Goal: Task Accomplishment & Management: Manage account settings

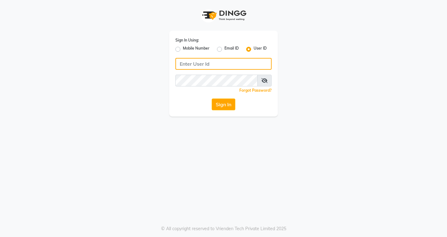
click at [190, 66] on input "Username" at bounding box center [223, 64] width 96 height 12
type input "naman"
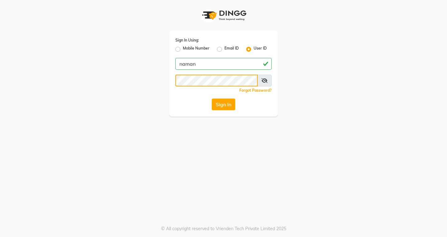
click at [212, 99] on button "Sign In" at bounding box center [224, 105] width 24 height 12
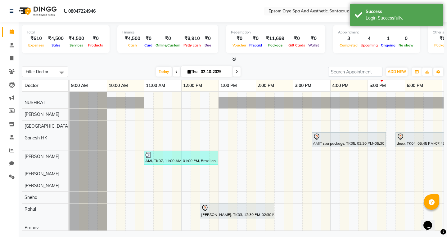
scroll to position [62, 0]
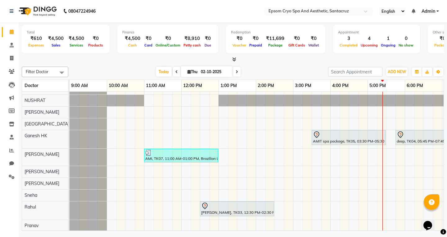
click at [371, 113] on div "[PERSON_NAME] [PKG], TK01, 02:00 PM-07:30 PM, Deep Tissue - Deep Tissue - 90 mi…" at bounding box center [329, 131] width 521 height 202
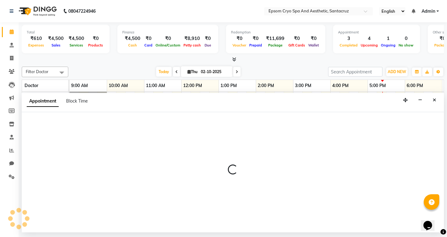
select select "74720"
select select "1020"
select select "tentative"
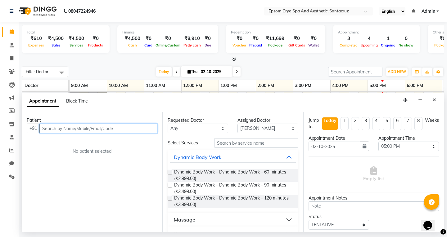
click at [109, 127] on input "text" at bounding box center [98, 129] width 118 height 10
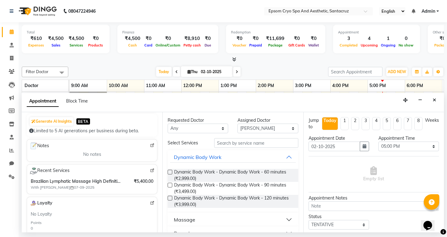
type input "7777777789"
click at [188, 130] on select "[PERSON_NAME] [PERSON_NAME] [PERSON_NAME] Ganesh HK LIVIA MALSAWMKIM [PERSON_NA…" at bounding box center [198, 129] width 60 height 10
select select "74720"
click at [168, 124] on select "[PERSON_NAME] [PERSON_NAME] [PERSON_NAME] Ganesh HK LIVIA MALSAWMKIM [PERSON_NA…" at bounding box center [198, 129] width 60 height 10
click at [235, 143] on input "text" at bounding box center [256, 143] width 84 height 10
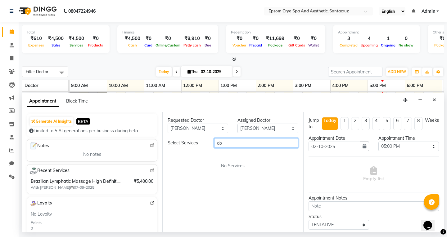
type input "d"
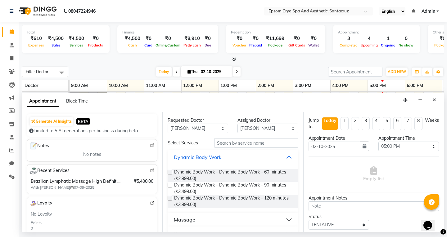
click at [251, 153] on button "Dynamic Body Work" at bounding box center [232, 157] width 125 height 11
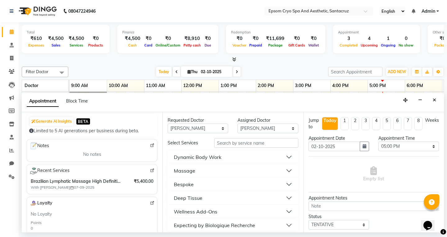
click at [251, 153] on button "Dynamic Body Work" at bounding box center [232, 157] width 125 height 11
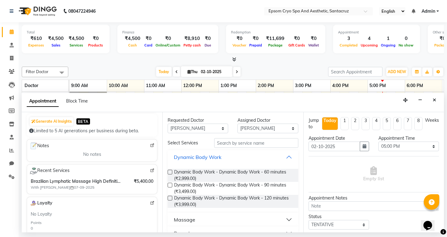
click at [252, 157] on button "Dynamic Body Work" at bounding box center [232, 157] width 125 height 11
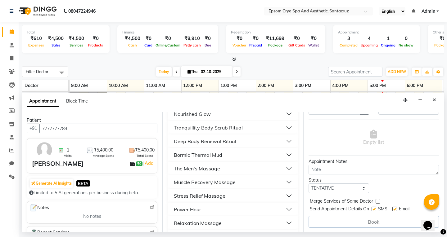
scroll to position [37, 0]
click at [352, 189] on select "Select TENTATIVE CONFIRM CHECK-IN UPCOMING" at bounding box center [338, 188] width 60 height 10
select select "confirm booking"
click at [308, 183] on select "Select TENTATIVE CONFIRM CHECK-IN UPCOMING" at bounding box center [338, 188] width 60 height 10
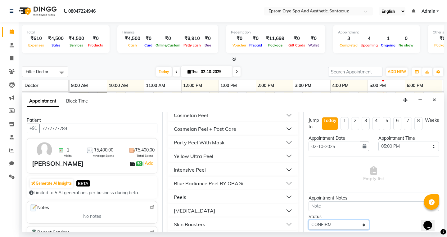
scroll to position [1213, 0]
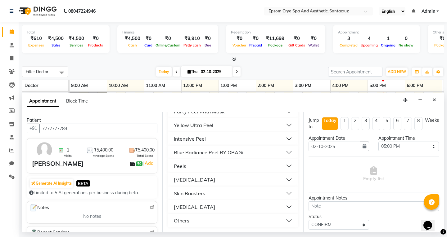
click at [283, 218] on button "Others" at bounding box center [232, 220] width 125 height 11
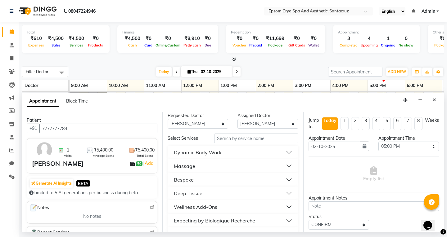
scroll to position [0, 0]
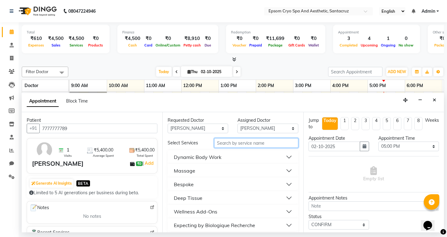
click at [275, 145] on input "text" at bounding box center [256, 143] width 84 height 10
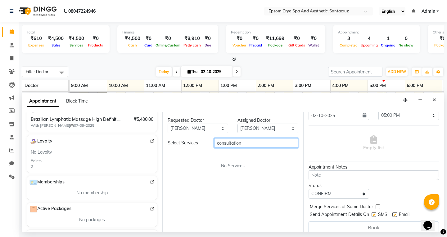
scroll to position [151, 0]
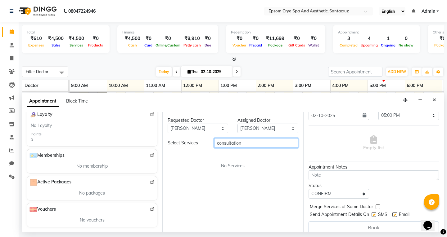
type input "consultation"
click at [150, 208] on img at bounding box center [152, 209] width 5 height 5
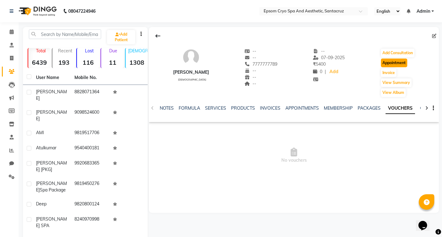
click at [391, 64] on button "Appointment" at bounding box center [394, 63] width 26 height 9
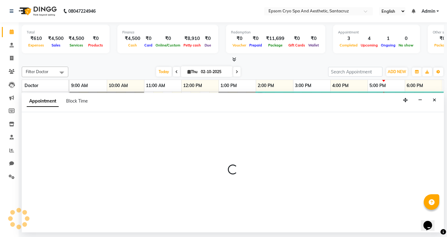
select select "tentative"
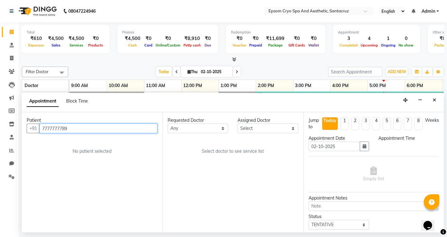
scroll to position [0, 147]
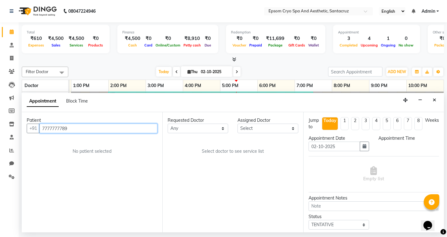
select select "600"
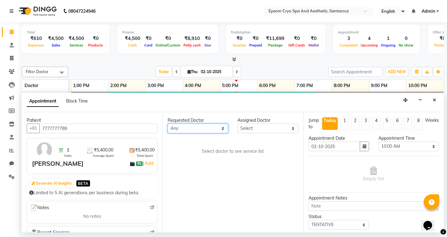
click at [222, 130] on select "[PERSON_NAME] [PERSON_NAME] [PERSON_NAME] Ganesh HK LIVIA MALSAWMKIM [PERSON_NA…" at bounding box center [198, 129] width 60 height 10
select select "74720"
click at [168, 124] on select "[PERSON_NAME] [PERSON_NAME] [PERSON_NAME] Ganesh HK LIVIA MALSAWMKIM [PERSON_NA…" at bounding box center [198, 129] width 60 height 10
select select "74720"
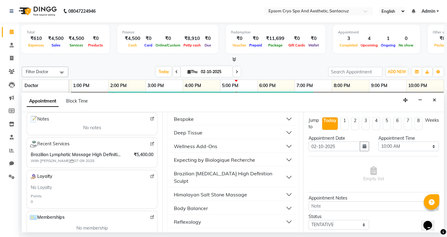
scroll to position [124, 0]
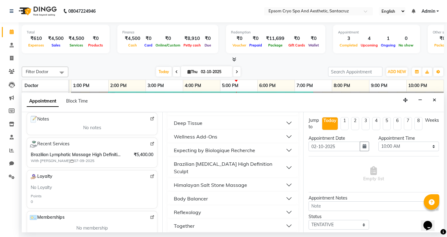
click at [255, 137] on button "Wellness Add-Ons" at bounding box center [232, 136] width 125 height 11
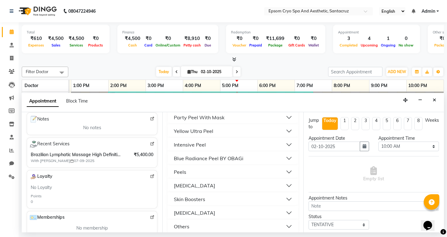
scroll to position [1407, 0]
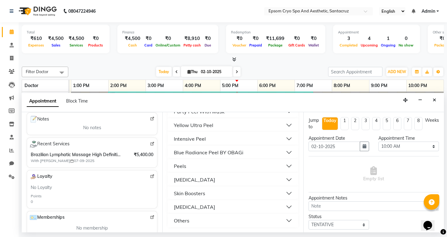
click at [270, 211] on button "[MEDICAL_DATA]" at bounding box center [232, 207] width 125 height 11
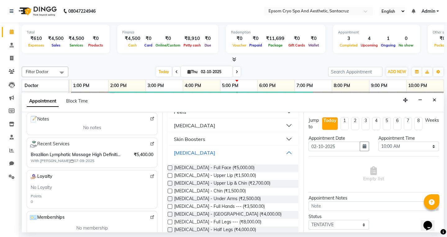
scroll to position [1456, 0]
click at [283, 145] on button "Skin Boosters" at bounding box center [232, 139] width 125 height 11
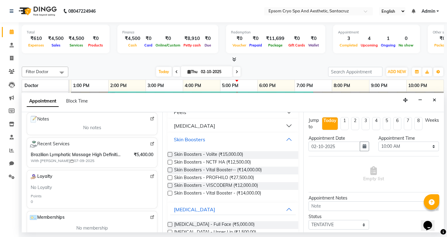
click at [283, 145] on button "Skin Boosters" at bounding box center [232, 139] width 125 height 11
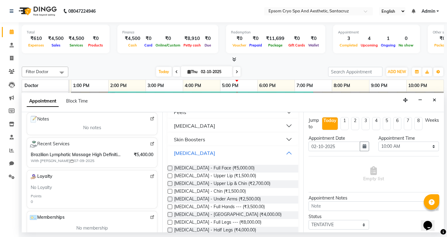
click at [284, 155] on button "[MEDICAL_DATA]" at bounding box center [232, 153] width 125 height 11
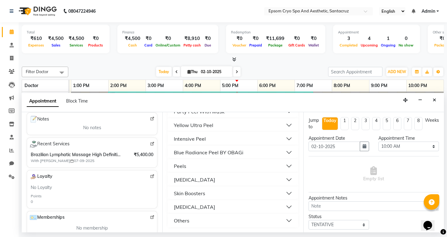
scroll to position [1407, 0]
click at [251, 224] on button "Others" at bounding box center [232, 220] width 125 height 11
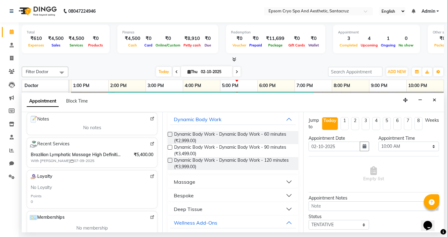
scroll to position [0, 0]
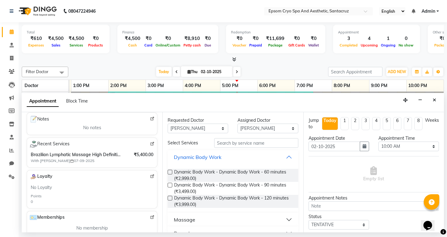
click at [235, 157] on button "Dynamic Body Work" at bounding box center [232, 157] width 125 height 11
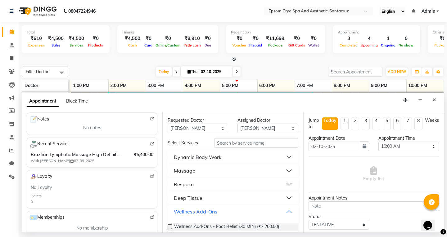
click at [223, 209] on button "Wellness Add-Ons" at bounding box center [232, 211] width 125 height 11
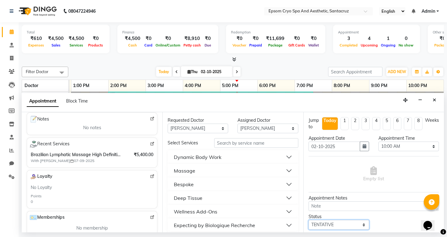
click at [332, 223] on select "Select TENTATIVE CONFIRM CHECK-IN UPCOMING" at bounding box center [338, 225] width 60 height 10
select select "check-in"
click at [308, 220] on select "Select TENTATIVE CONFIRM CHECK-IN UPCOMING" at bounding box center [338, 225] width 60 height 10
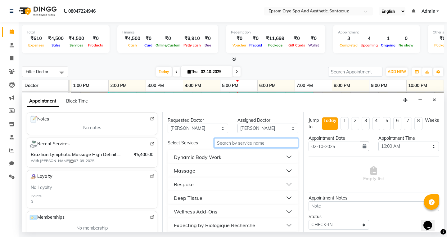
click at [284, 143] on input "text" at bounding box center [256, 143] width 84 height 10
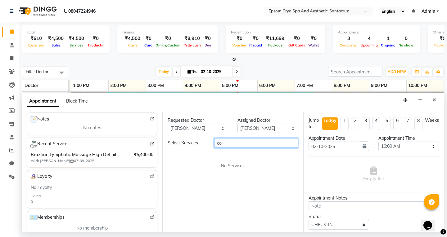
type input "c"
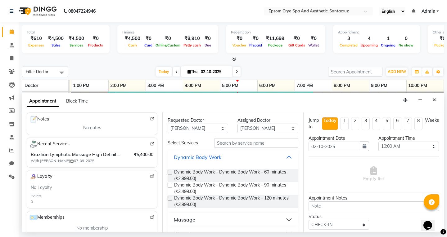
click at [273, 157] on button "Dynamic Body Work" at bounding box center [232, 157] width 125 height 11
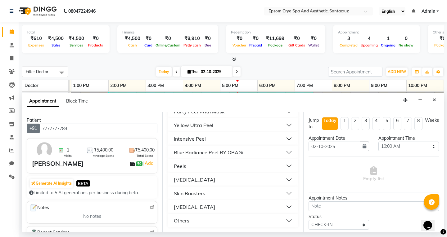
click at [35, 132] on button "+91" at bounding box center [33, 129] width 13 height 10
click at [35, 128] on button "+91" at bounding box center [33, 129] width 13 height 10
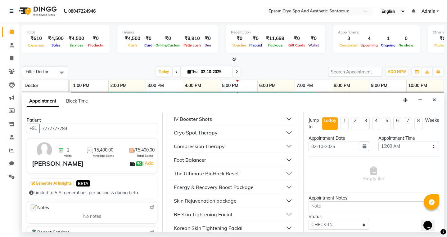
scroll to position [779, 0]
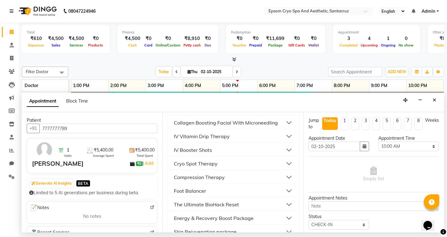
click at [260, 190] on button "Foot Balancer" at bounding box center [232, 191] width 125 height 11
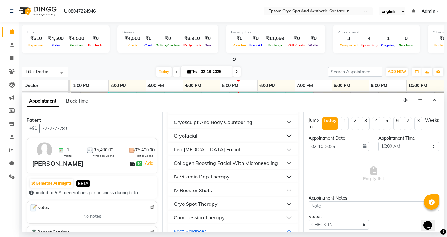
scroll to position [748, 0]
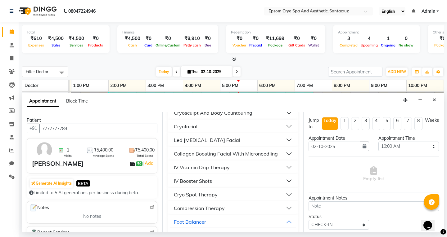
click at [248, 192] on button "Cryo Spot Therapy" at bounding box center [232, 194] width 125 height 11
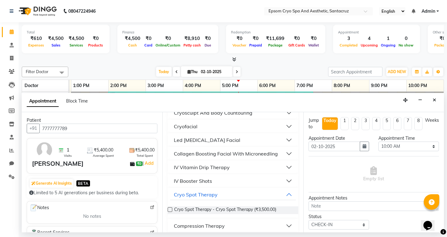
click at [247, 168] on button "IV Vitamin Drip Therapy" at bounding box center [232, 167] width 125 height 11
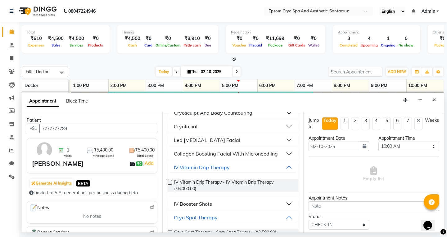
click at [226, 207] on button "IV Booster Shots" at bounding box center [232, 204] width 125 height 11
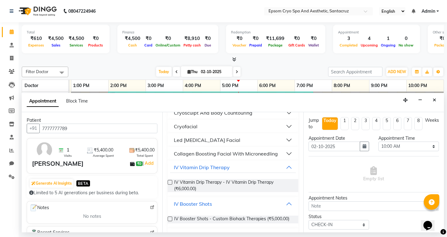
click at [230, 201] on button "IV Booster Shots" at bounding box center [232, 204] width 125 height 11
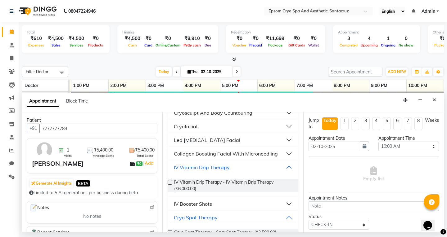
click at [249, 170] on button "IV Vitamin Drip Therapy" at bounding box center [232, 167] width 125 height 11
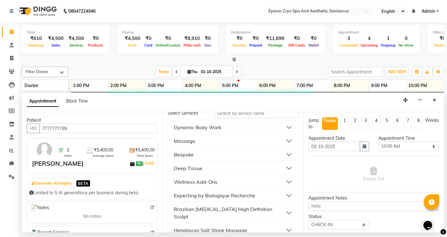
scroll to position [0, 0]
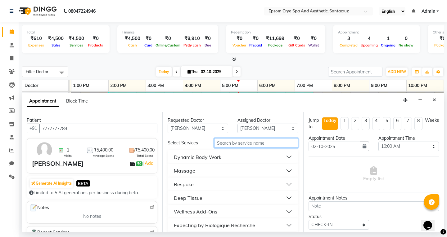
click at [239, 142] on input "text" at bounding box center [256, 143] width 84 height 10
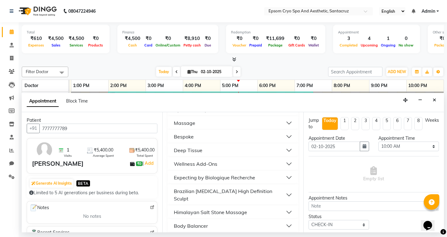
scroll to position [62, 0]
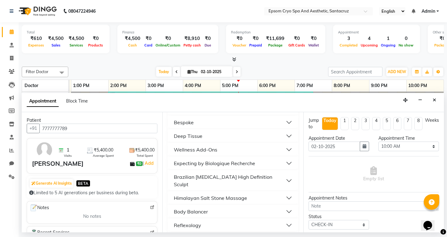
click at [240, 152] on button "Wellness Add-Ons" at bounding box center [232, 149] width 125 height 11
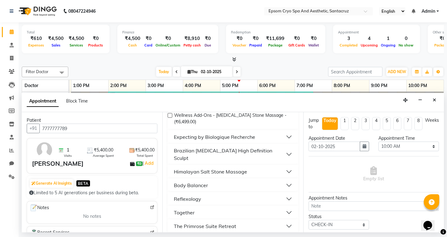
scroll to position [248, 0]
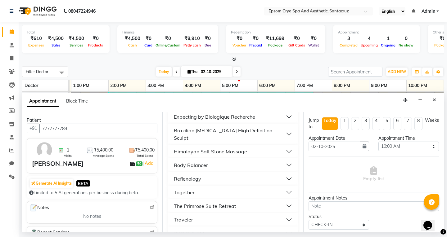
click at [247, 141] on div "Brazilian [MEDICAL_DATA] High Definition Sculpt" at bounding box center [230, 134] width 112 height 15
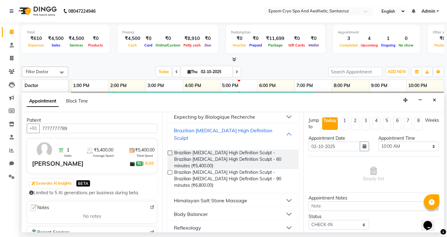
click at [247, 141] on div "Brazilian [MEDICAL_DATA] High Definition Sculpt" at bounding box center [230, 134] width 112 height 15
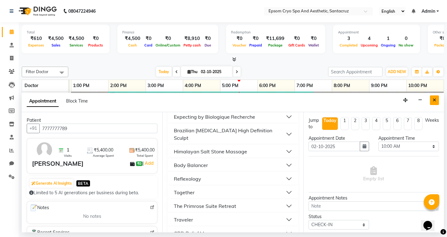
click at [432, 101] on button "Close" at bounding box center [434, 101] width 9 height 10
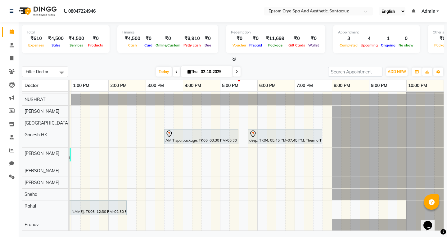
scroll to position [68, 0]
drag, startPoint x: 277, startPoint y: 226, endPoint x: 240, endPoint y: 239, distance: 39.3
click at [240, 237] on html "08047224946 Select Location × Epsom Cryo Spa And Aesthetic, Santacruz English E…" at bounding box center [223, 118] width 447 height 237
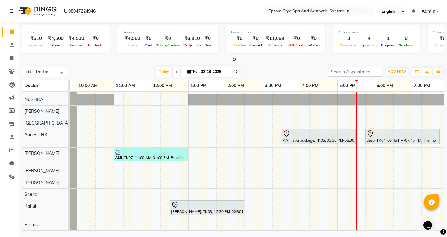
scroll to position [0, 0]
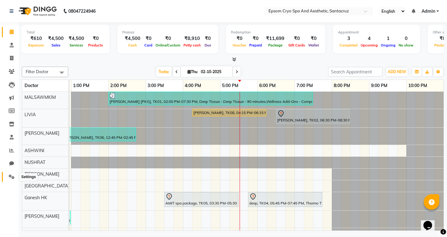
click at [9, 177] on icon at bounding box center [12, 177] width 6 height 5
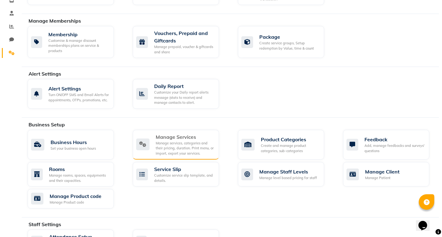
click at [164, 149] on div "Manage services, categories and their pricing, duration. Print menu, or import,…" at bounding box center [185, 149] width 58 height 16
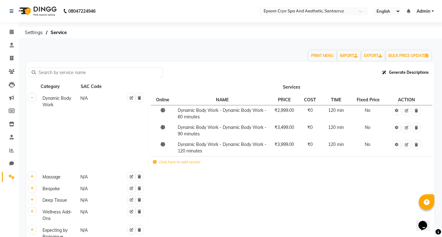
click at [387, 70] on button "Generate Descriptions" at bounding box center [405, 72] width 51 height 11
click at [228, 182] on td at bounding box center [292, 177] width 286 height 12
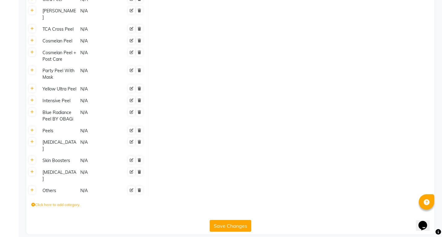
click at [52, 202] on label "Click here to add category." at bounding box center [55, 205] width 49 height 6
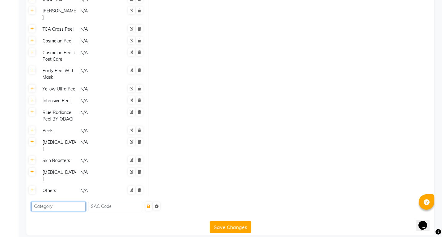
click at [52, 202] on input at bounding box center [58, 207] width 54 height 10
type input "DOCTOR CONSULTATION"
type input "N/A"
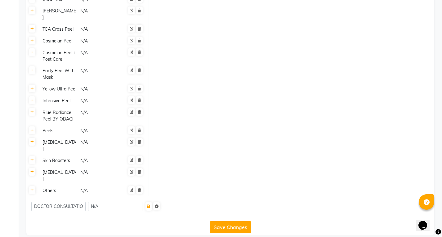
click at [221, 223] on button "Save Changes" at bounding box center [231, 227] width 42 height 12
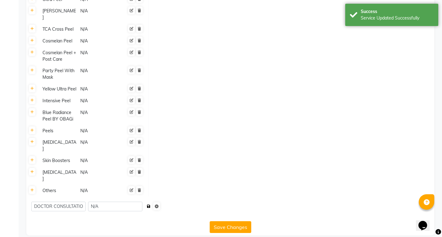
click at [150, 205] on icon "submit" at bounding box center [148, 207] width 3 height 4
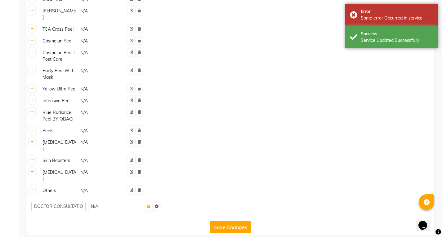
click at [224, 221] on button "Save Changes" at bounding box center [231, 227] width 42 height 12
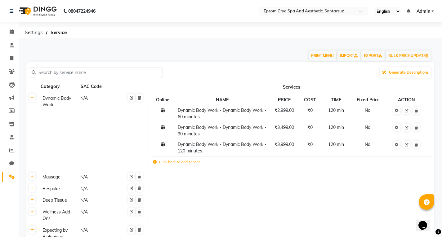
click at [84, 72] on input "text" at bounding box center [98, 73] width 124 height 10
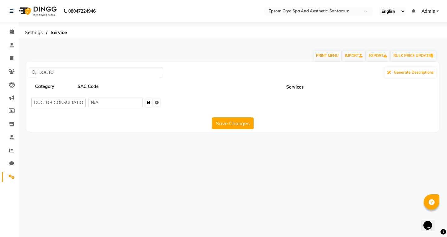
type input "DOCTO"
click at [150, 101] on icon "submit" at bounding box center [148, 103] width 3 height 4
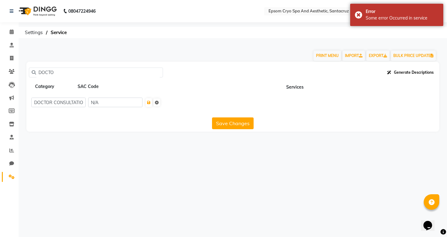
click at [390, 73] on icon "button" at bounding box center [389, 73] width 4 height 4
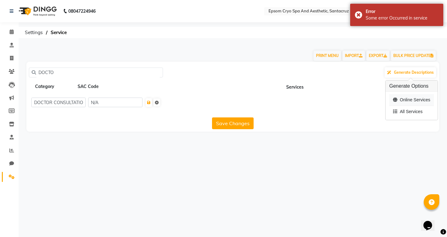
click at [398, 103] on div "Online Services" at bounding box center [411, 100] width 45 height 12
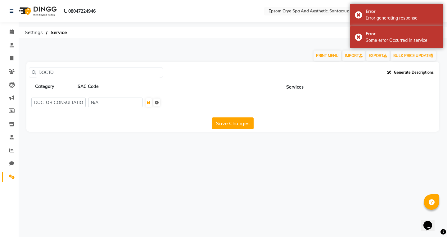
click at [417, 76] on button "Generate Descriptions" at bounding box center [409, 72] width 51 height 11
click at [407, 109] on div "All Services" at bounding box center [411, 111] width 45 height 11
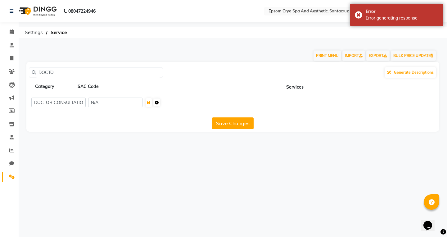
click at [159, 103] on icon at bounding box center [157, 103] width 4 height 4
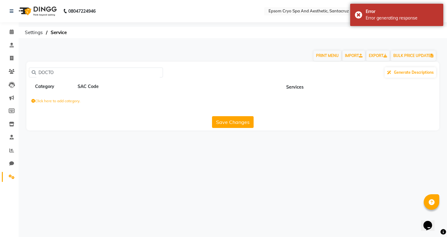
click at [70, 101] on label "Click here to add category." at bounding box center [55, 101] width 49 height 6
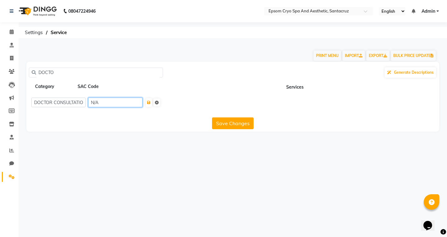
click at [103, 101] on input "N/A" at bounding box center [115, 103] width 54 height 10
type input "N"
click at [49, 102] on input "DOCTOR CONSULTATION" at bounding box center [58, 103] width 54 height 10
click at [41, 102] on input "DR CONSULTATION" at bounding box center [58, 103] width 54 height 10
type input "DR. CONSULTATION"
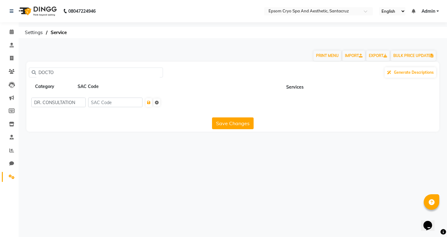
click at [228, 123] on button "Save Changes" at bounding box center [233, 124] width 42 height 12
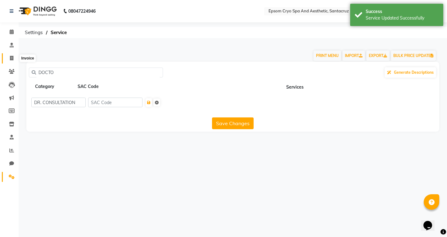
click at [10, 57] on icon at bounding box center [11, 58] width 3 height 5
select select "8028"
select select "service"
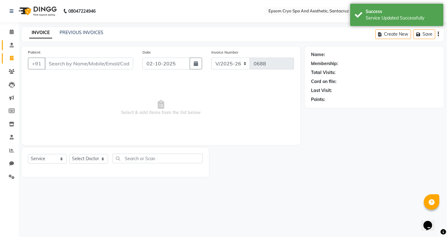
click at [12, 50] on link "Consultation" at bounding box center [9, 45] width 15 height 10
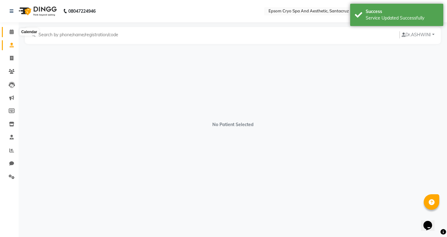
click at [11, 30] on icon at bounding box center [12, 31] width 4 height 5
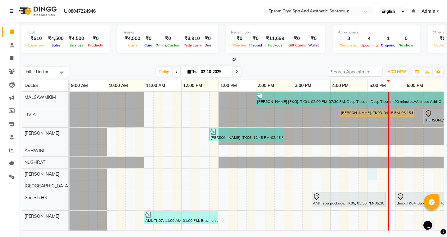
click at [374, 171] on div "[PERSON_NAME] [PKG], TK01, 02:00 PM-07:30 PM, Deep Tissue - Deep Tissue - 90 mi…" at bounding box center [329, 193] width 521 height 202
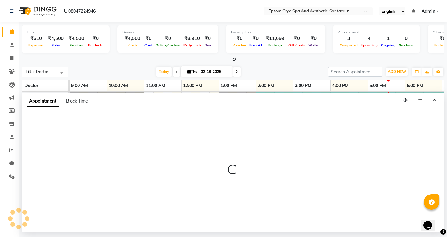
select select "74720"
select select "1020"
select select "tentative"
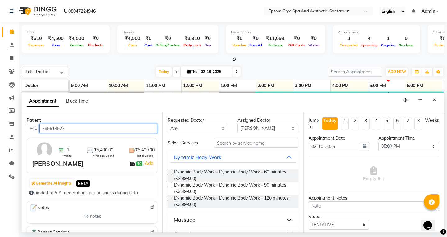
type input "795514527"
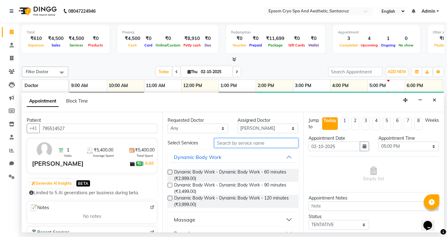
click at [275, 143] on input "text" at bounding box center [256, 143] width 84 height 10
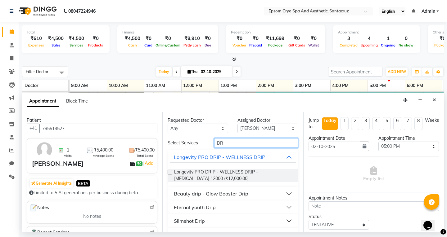
type input "D"
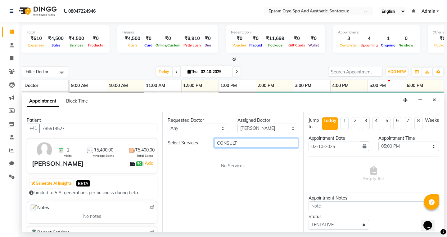
type input "CONSULT"
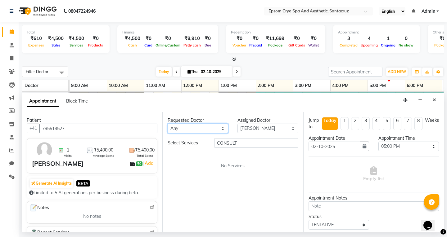
click at [219, 126] on select "[PERSON_NAME] [PERSON_NAME] [PERSON_NAME] Ganesh HK LIVIA MALSAWMKIM [PERSON_NA…" at bounding box center [198, 129] width 60 height 10
select select "74720"
click at [168, 124] on select "[PERSON_NAME] [PERSON_NAME] [PERSON_NAME] Ganesh HK LIVIA MALSAWMKIM [PERSON_NA…" at bounding box center [198, 129] width 60 height 10
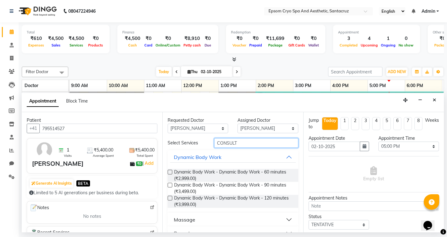
click at [243, 141] on input "CONSULT" at bounding box center [256, 143] width 84 height 10
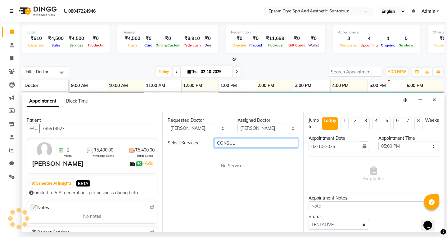
type input "CONSULT"
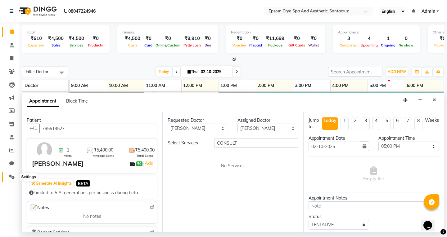
click at [8, 176] on span at bounding box center [11, 177] width 11 height 7
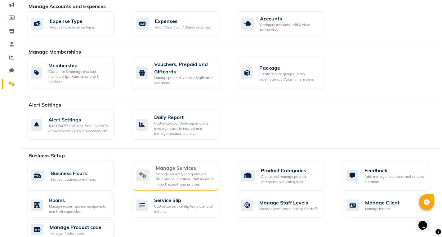
scroll to position [155, 0]
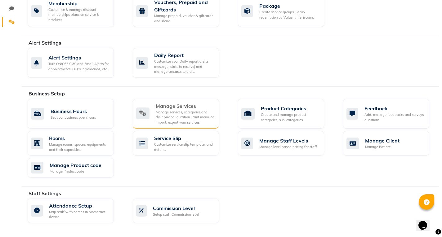
click at [176, 112] on div "Manage services, categories and their pricing, duration. Print menu, or import,…" at bounding box center [185, 118] width 58 height 16
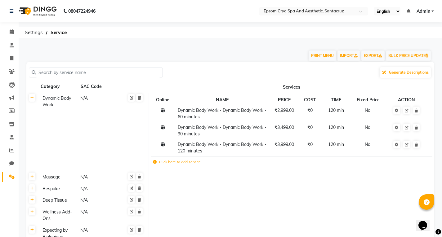
click at [120, 72] on input "text" at bounding box center [98, 73] width 124 height 10
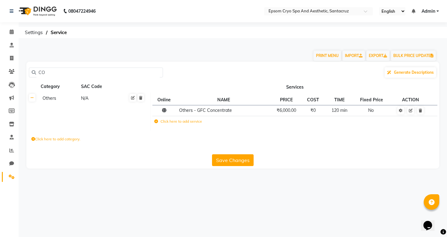
type input "C"
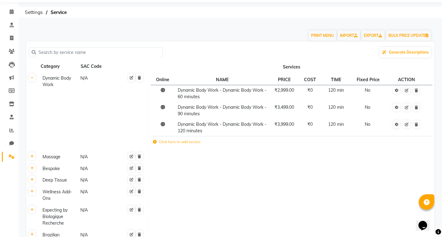
scroll to position [31, 0]
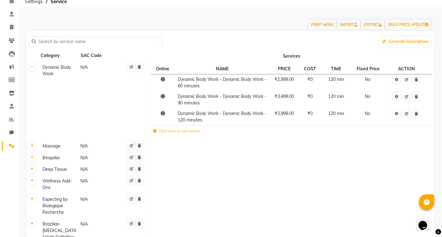
click at [81, 185] on div "N/A" at bounding box center [98, 184] width 37 height 14
click at [79, 199] on div "Expecting by Biologique Recherche N/A" at bounding box center [93, 206] width 106 height 21
click at [70, 208] on div "Expecting by Biologique Recherche" at bounding box center [58, 206] width 37 height 21
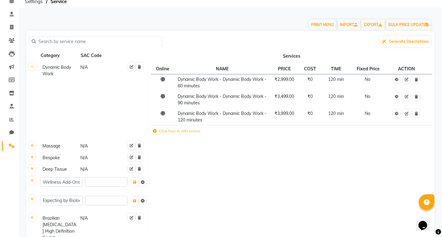
click at [125, 123] on td "Dynamic Body Work N/A" at bounding box center [93, 101] width 111 height 79
click at [271, 204] on td at bounding box center [292, 203] width 286 height 19
click at [134, 185] on button at bounding box center [135, 182] width 7 height 9
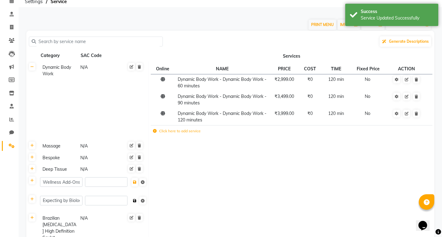
click at [136, 200] on icon at bounding box center [134, 201] width 3 height 4
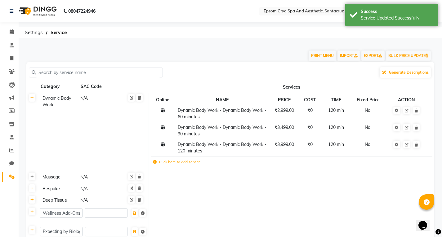
click at [31, 177] on icon at bounding box center [31, 177] width 3 height 4
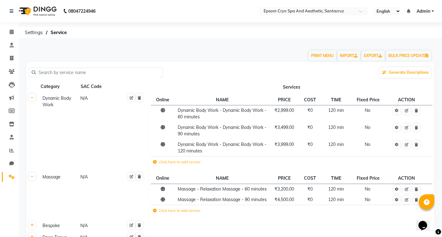
scroll to position [31, 0]
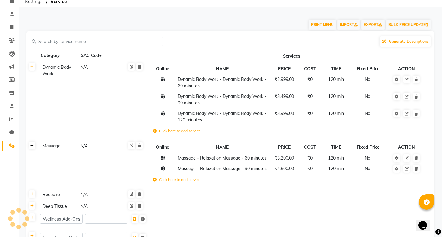
click at [33, 149] on link at bounding box center [32, 146] width 7 height 8
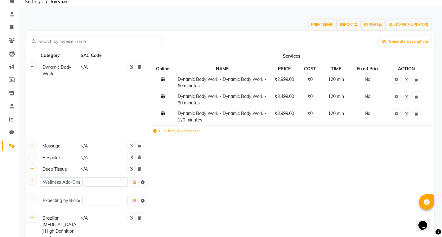
click at [33, 69] on icon at bounding box center [31, 67] width 3 height 4
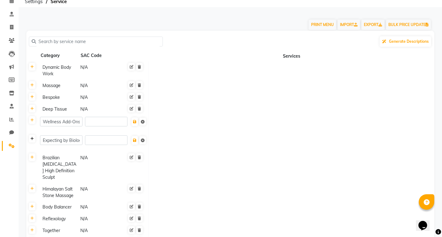
click at [30, 137] on link at bounding box center [32, 139] width 7 height 8
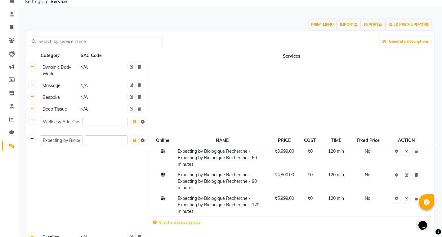
click at [30, 137] on link at bounding box center [32, 139] width 7 height 8
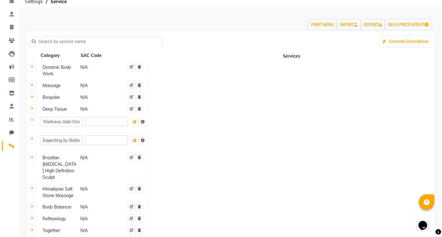
click at [65, 175] on div "Brazilian [MEDICAL_DATA] High Definition Sculpt" at bounding box center [58, 167] width 37 height 27
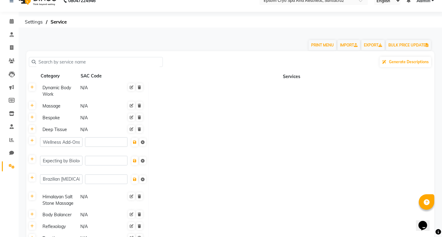
scroll to position [0, 0]
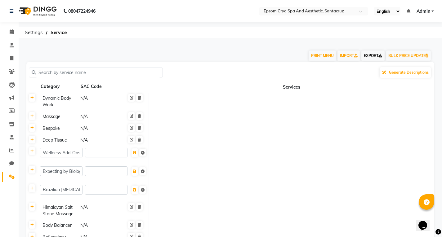
click at [369, 55] on link "EXPORT" at bounding box center [372, 56] width 23 height 11
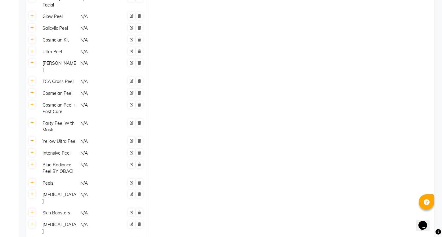
scroll to position [1435, 0]
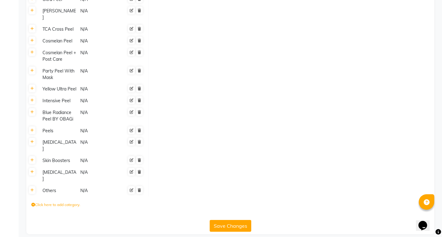
click at [47, 202] on label "Click here to add category." at bounding box center [55, 205] width 49 height 6
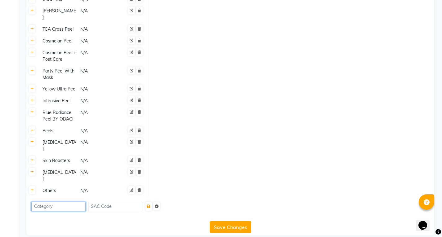
click at [64, 202] on input at bounding box center [58, 207] width 54 height 10
type input "CONSULT"
click at [150, 205] on icon "submit" at bounding box center [148, 207] width 3 height 4
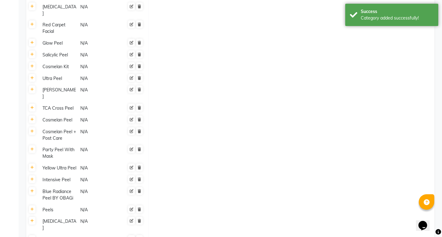
scroll to position [1526, 0]
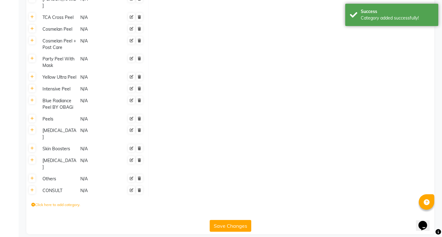
click at [219, 220] on button "Save Changes" at bounding box center [231, 226] width 42 height 12
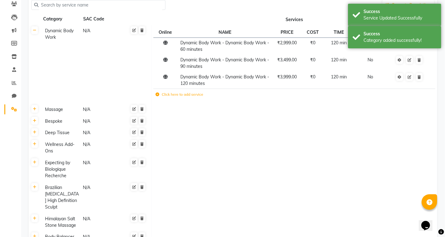
scroll to position [0, 0]
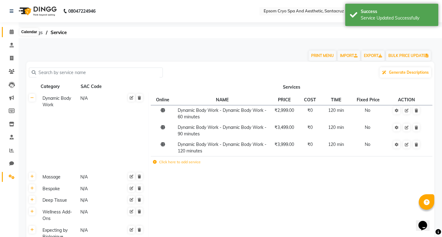
click at [11, 35] on span at bounding box center [11, 32] width 11 height 7
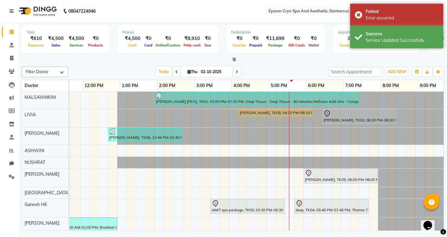
scroll to position [0, 101]
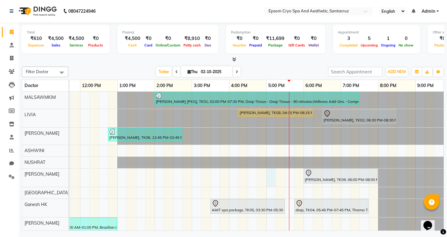
click at [273, 176] on div "[PERSON_NAME] [PKG], TK01, 02:00 PM-07:30 PM, Deep Tissue - Deep Tissue - 90 mi…" at bounding box center [228, 196] width 521 height 209
select select "74720"
select select "1020"
select select "tentative"
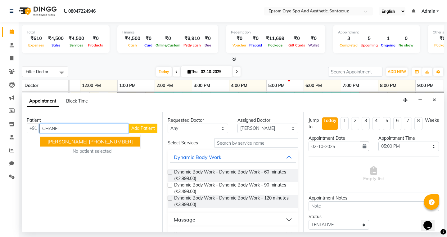
click at [87, 144] on span "[PERSON_NAME]" at bounding box center [67, 142] width 40 height 6
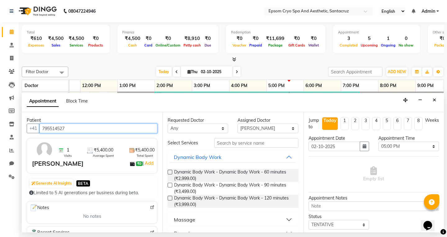
type input "795514527"
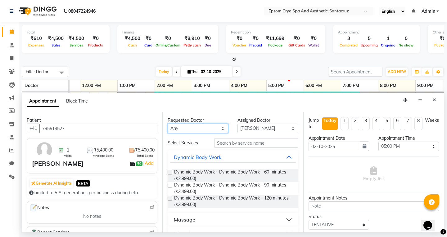
click at [221, 128] on select "[PERSON_NAME] [PERSON_NAME] [PERSON_NAME] Ganesh HK LIVIA MALSAWMKIM [PERSON_NA…" at bounding box center [198, 129] width 60 height 10
select select "74720"
click at [168, 124] on select "[PERSON_NAME] [PERSON_NAME] [PERSON_NAME] Ganesh HK LIVIA MALSAWMKIM [PERSON_NA…" at bounding box center [198, 129] width 60 height 10
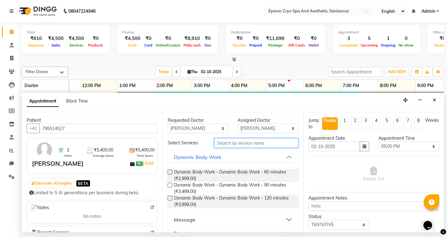
click at [236, 143] on input "text" at bounding box center [256, 143] width 84 height 10
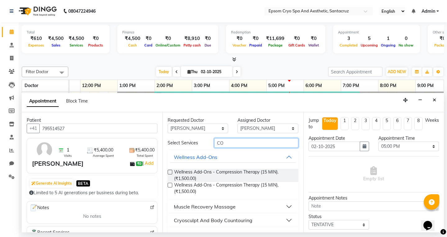
type input "C"
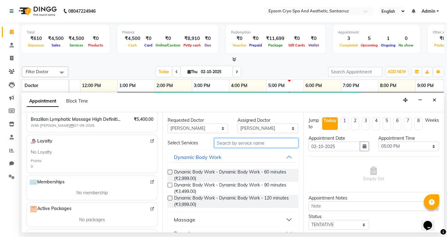
scroll to position [151, 0]
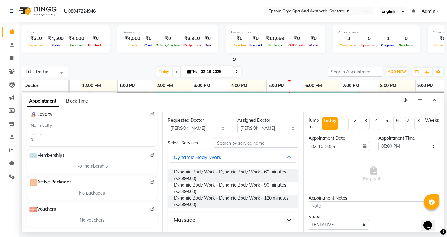
click at [100, 221] on span "No vouchers" at bounding box center [92, 220] width 25 height 7
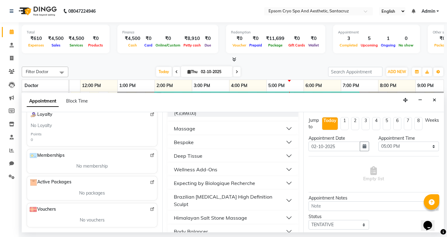
scroll to position [0, 0]
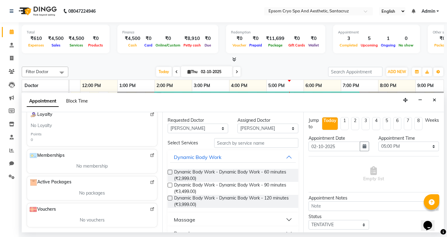
click at [77, 102] on span "Block Time" at bounding box center [77, 101] width 22 height 6
select select "74720"
select select "1020"
select select "1035"
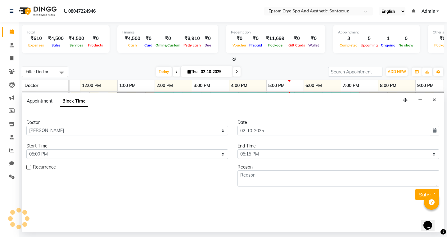
scroll to position [0, 147]
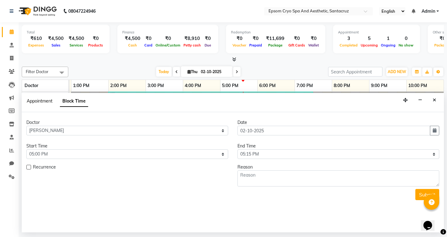
click at [43, 100] on span "Appointment" at bounding box center [40, 101] width 26 height 6
select select "tentative"
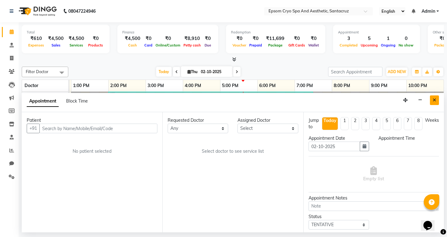
click at [433, 100] on icon "Close" at bounding box center [433, 100] width 3 height 4
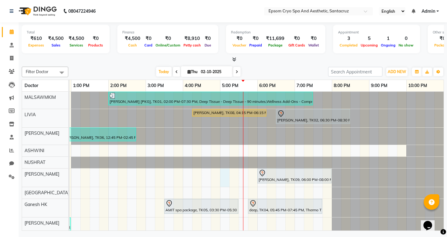
click at [224, 177] on div "[PERSON_NAME] [PKG], TK01, 02:00 PM-07:30 PM, Deep Tissue - Deep Tissue - 90 mi…" at bounding box center [182, 196] width 521 height 209
select select "74720"
select select "1020"
select select "tentative"
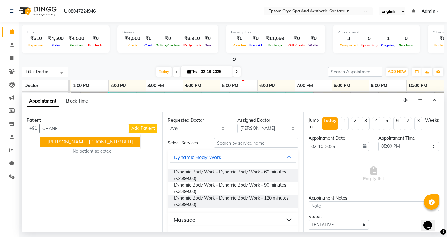
click at [83, 143] on span "[PERSON_NAME]" at bounding box center [67, 142] width 40 height 6
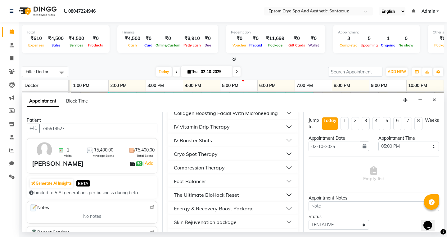
scroll to position [962, 0]
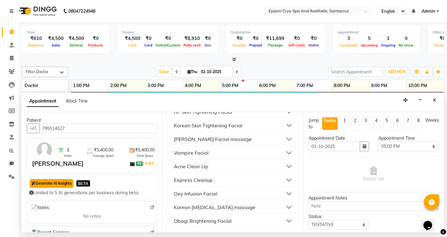
type input "795514527"
click at [42, 184] on button "Generate AI Insights" at bounding box center [51, 183] width 43 height 9
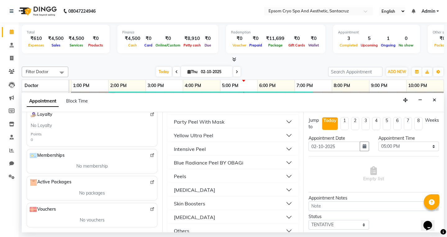
scroll to position [1262, 0]
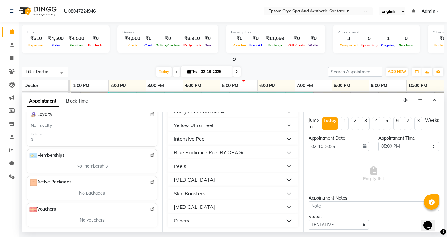
click at [209, 221] on button "Others" at bounding box center [232, 220] width 125 height 11
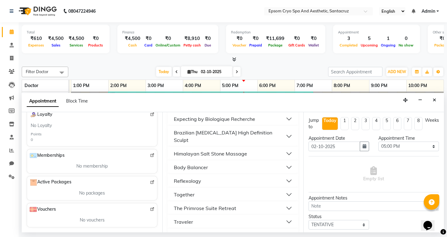
scroll to position [0, 0]
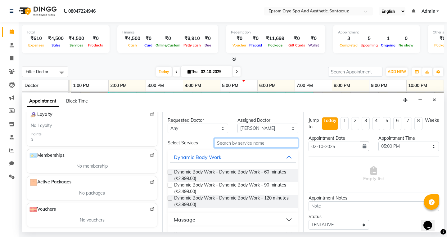
click at [232, 143] on input "text" at bounding box center [256, 143] width 84 height 10
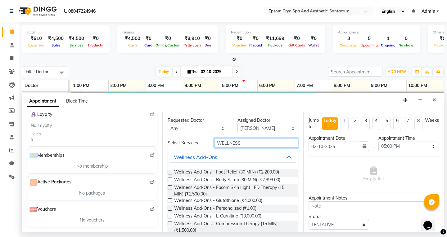
type input "WELLNESS"
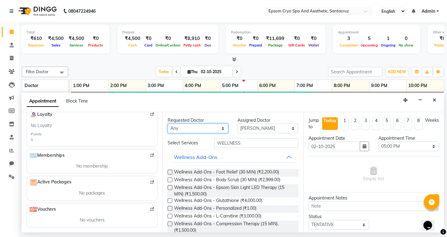
click at [202, 126] on select "[PERSON_NAME] [PERSON_NAME] [PERSON_NAME] Ganesh HK LIVIA MALSAWMKIM [PERSON_NA…" at bounding box center [198, 129] width 60 height 10
select select "74720"
click at [168, 124] on select "[PERSON_NAME] [PERSON_NAME] [PERSON_NAME] Ganesh HK LIVIA MALSAWMKIM [PERSON_NA…" at bounding box center [198, 129] width 60 height 10
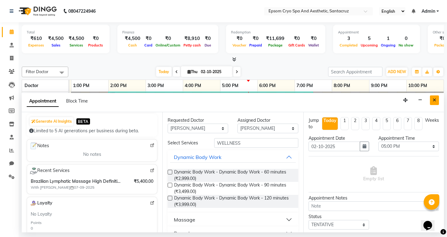
click at [432, 98] on button "Close" at bounding box center [434, 101] width 9 height 10
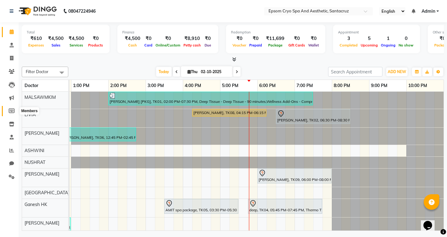
click at [10, 110] on icon at bounding box center [12, 111] width 6 height 5
select select
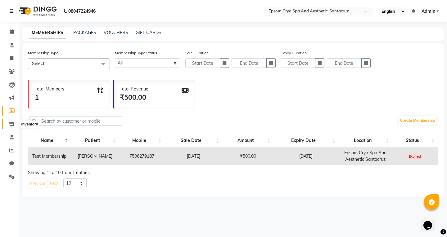
click at [10, 123] on icon at bounding box center [11, 124] width 5 height 5
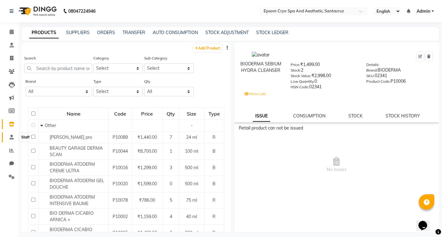
click at [10, 139] on icon at bounding box center [12, 137] width 4 height 5
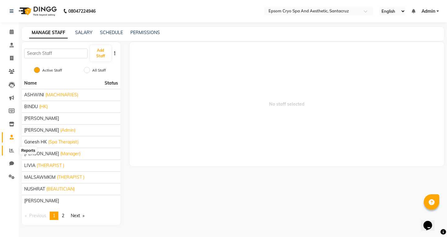
click at [11, 150] on icon at bounding box center [11, 150] width 5 height 5
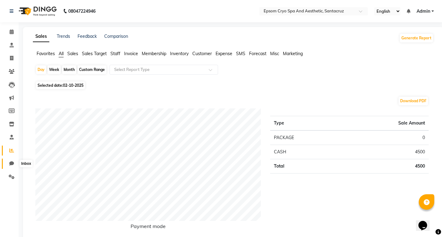
click at [8, 163] on span at bounding box center [11, 163] width 11 height 7
select select "100"
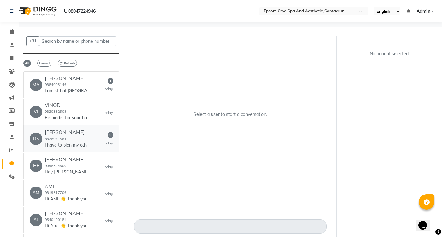
click at [60, 137] on small "8828071364" at bounding box center [56, 139] width 22 height 4
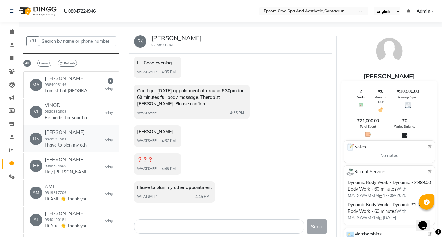
scroll to position [5, 0]
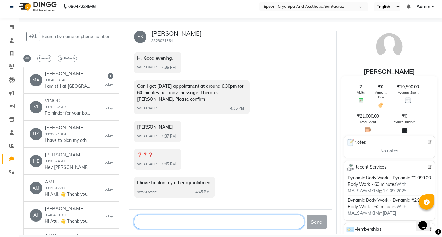
click at [181, 224] on textarea at bounding box center [219, 222] width 170 height 14
type textarea "h"
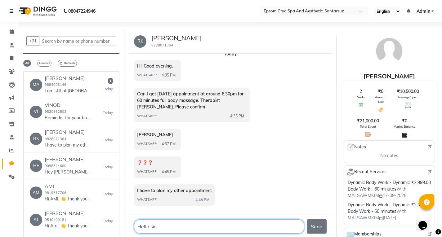
scroll to position [433, 0]
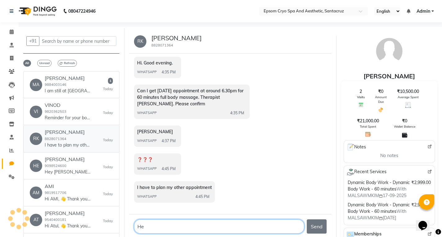
type textarea "H"
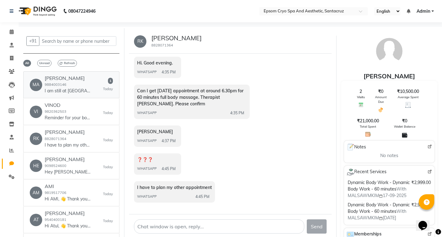
click at [89, 86] on div "MA [PERSON_NAME] 9884003146 I am still at thane 1 [DATE]" at bounding box center [71, 84] width 83 height 19
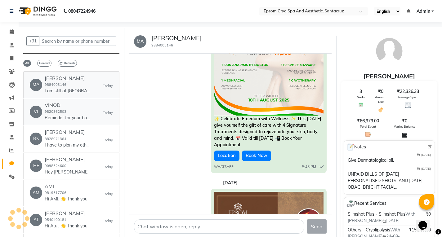
scroll to position [1560, 0]
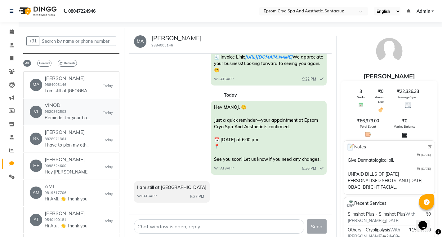
click at [84, 110] on div "VINOD 9820362503 Reminder for your booking for Dynamic Body Work - Dynamic... a…" at bounding box center [68, 111] width 47 height 19
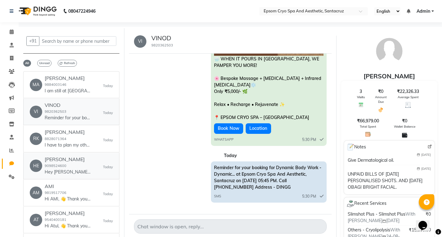
scroll to position [1091, 0]
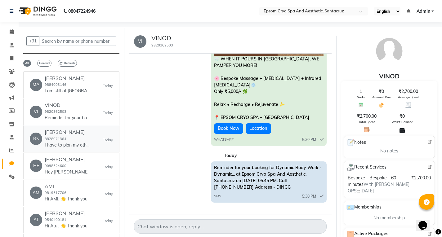
click at [78, 149] on link "RK [PERSON_NAME] 8828071364 I have to plan my other appointment [DATE]" at bounding box center [71, 139] width 96 height 27
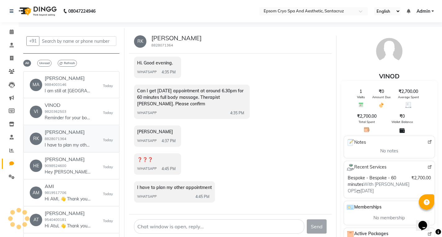
scroll to position [433, 0]
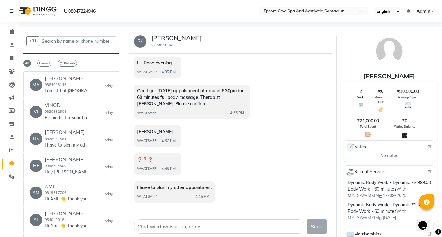
click at [393, 76] on div "[PERSON_NAME]" at bounding box center [389, 76] width 96 height 9
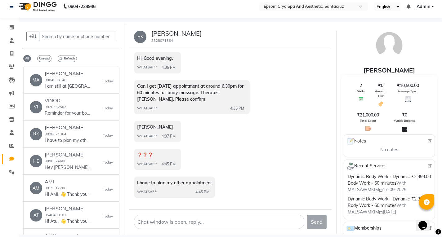
scroll to position [0, 0]
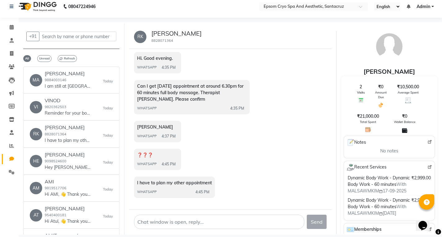
click at [394, 68] on div "[PERSON_NAME]" at bounding box center [389, 71] width 96 height 9
click at [12, 67] on icon at bounding box center [12, 67] width 6 height 5
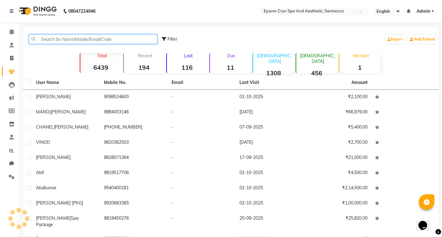
click at [52, 36] on input "text" at bounding box center [93, 39] width 128 height 10
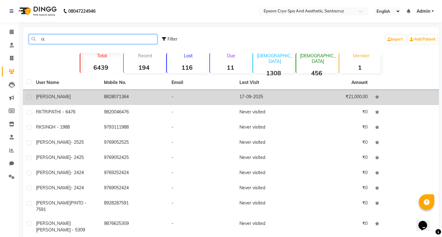
type input "rk"
click at [59, 98] on div "[PERSON_NAME]" at bounding box center [66, 97] width 60 height 7
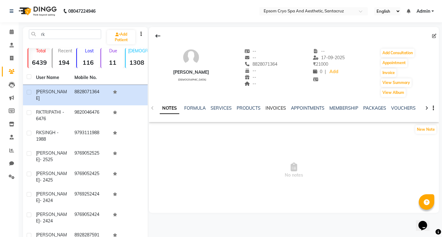
click at [279, 109] on link "INVOICES" at bounding box center [276, 108] width 20 height 6
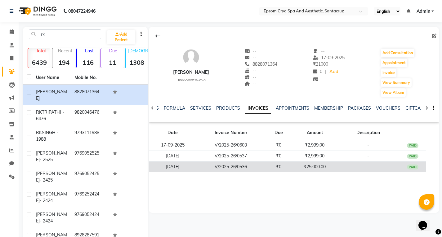
click at [318, 164] on td "₹25,000.00" at bounding box center [315, 167] width 45 height 11
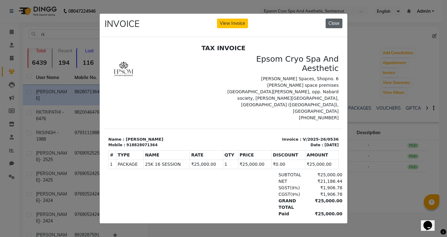
click at [335, 21] on button "Close" at bounding box center [333, 24] width 17 height 10
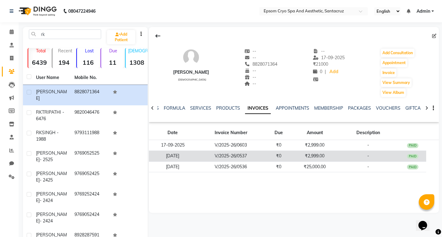
click at [208, 159] on td "V/2025-26/0537" at bounding box center [230, 156] width 69 height 11
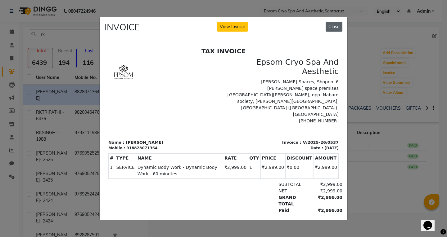
click at [331, 23] on button "Close" at bounding box center [333, 27] width 17 height 10
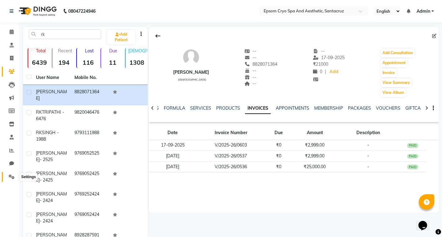
click at [12, 177] on icon at bounding box center [12, 177] width 6 height 5
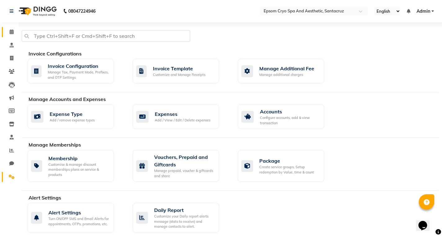
click at [13, 31] on icon at bounding box center [12, 31] width 4 height 5
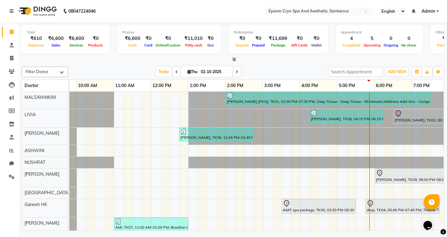
scroll to position [0, 30]
